Goal: Find specific page/section

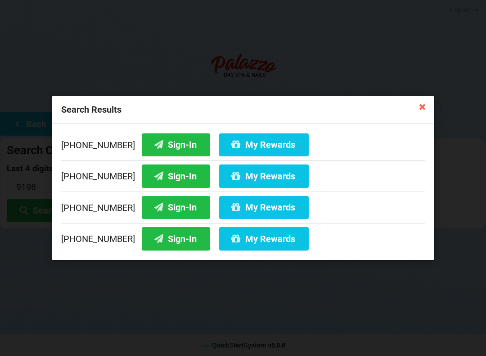
click at [417, 117] on div "Search Results" at bounding box center [243, 110] width 383 height 28
click at [417, 113] on icon at bounding box center [423, 106] width 14 height 14
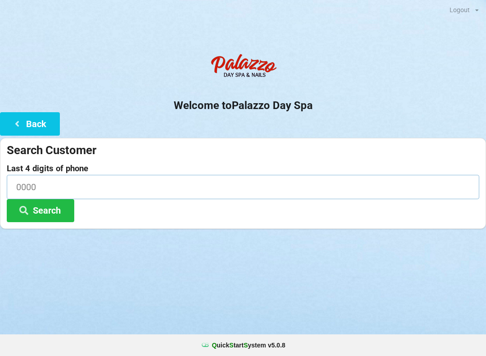
click at [53, 186] on input at bounding box center [243, 187] width 473 height 24
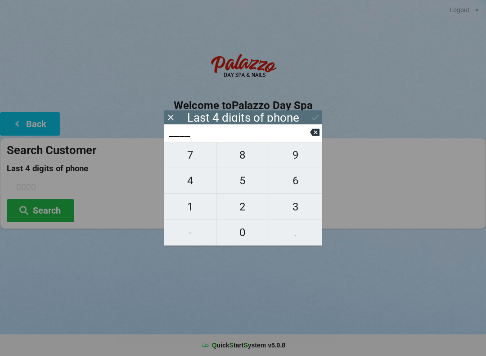
click at [200, 185] on span "4" at bounding box center [190, 180] width 52 height 19
type input "4___"
click at [240, 207] on span "2" at bounding box center [243, 206] width 52 height 19
type input "42__"
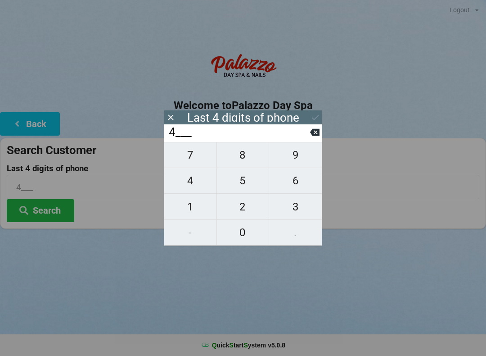
type input "42__"
click at [195, 156] on span "7" at bounding box center [190, 154] width 52 height 19
type input "427_"
click at [197, 210] on span "1" at bounding box center [190, 206] width 52 height 19
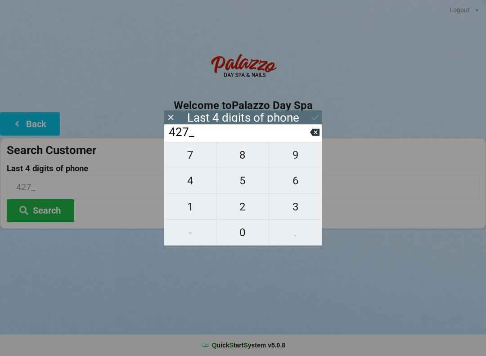
type input "4271"
click at [308, 140] on input "4271" at bounding box center [239, 132] width 142 height 14
click at [315, 113] on icon at bounding box center [315, 117] width 9 height 9
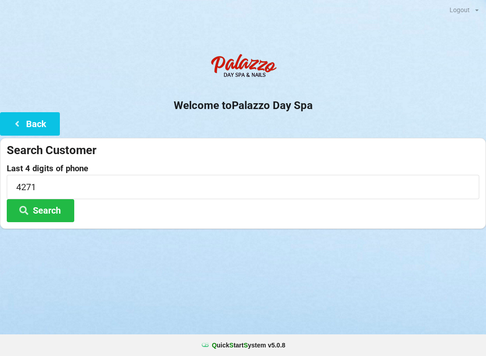
click at [58, 215] on button "Search" at bounding box center [41, 210] width 68 height 23
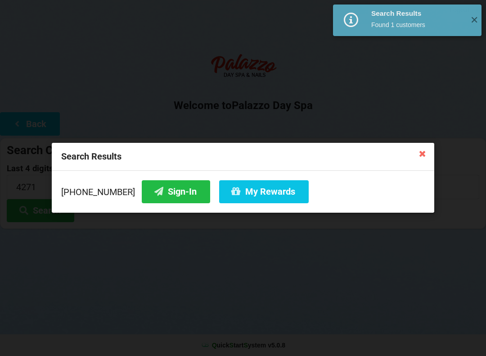
click at [162, 199] on button "Sign-In" at bounding box center [176, 191] width 68 height 23
